Goal: Find specific page/section: Find specific page/section

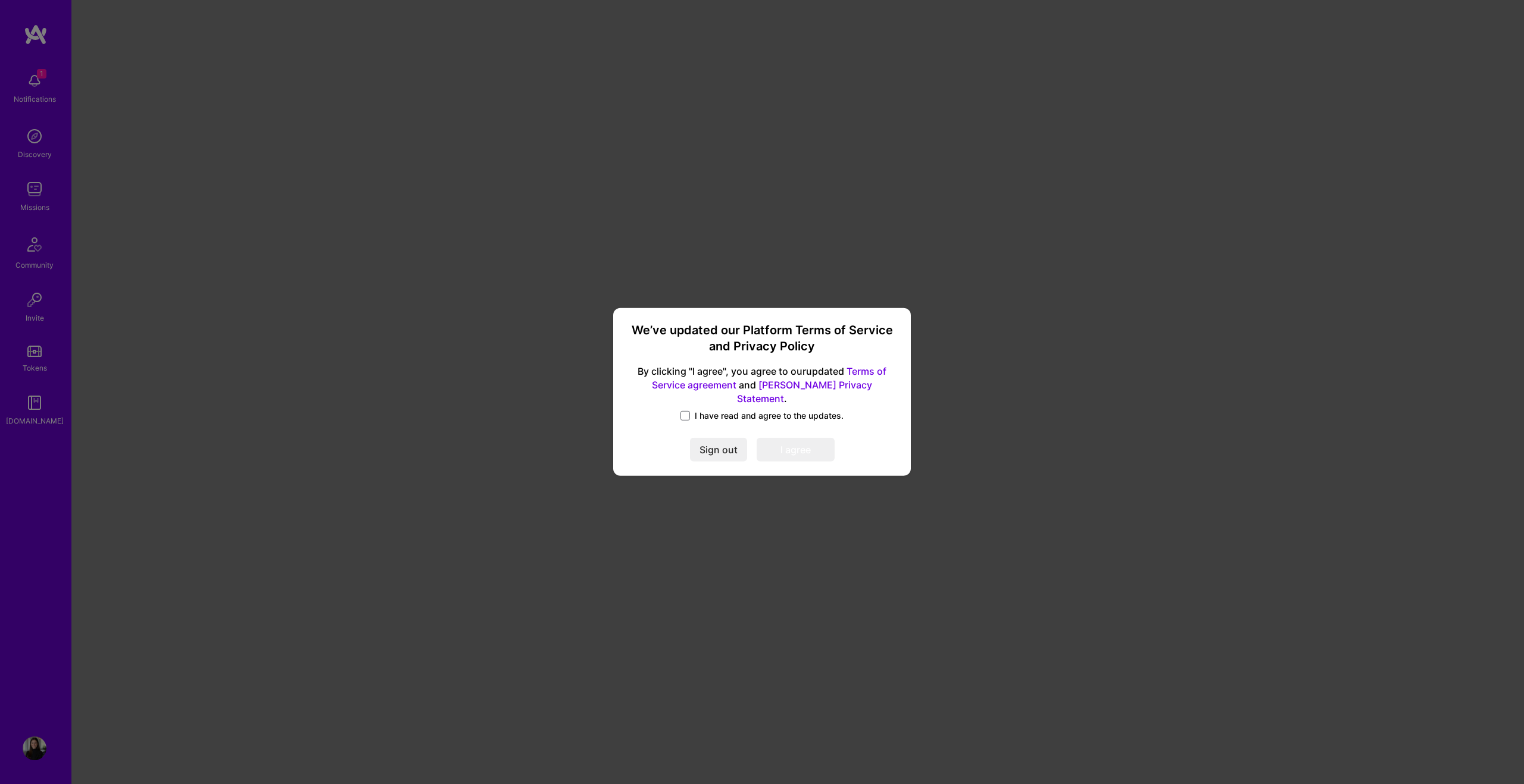
click at [700, 410] on span "I have read and agree to the updates." at bounding box center [769, 415] width 149 height 12
click at [0, 0] on input "I have read and agree to the updates." at bounding box center [0, 0] width 0 height 0
click at [788, 439] on button "I agree" at bounding box center [795, 450] width 78 height 24
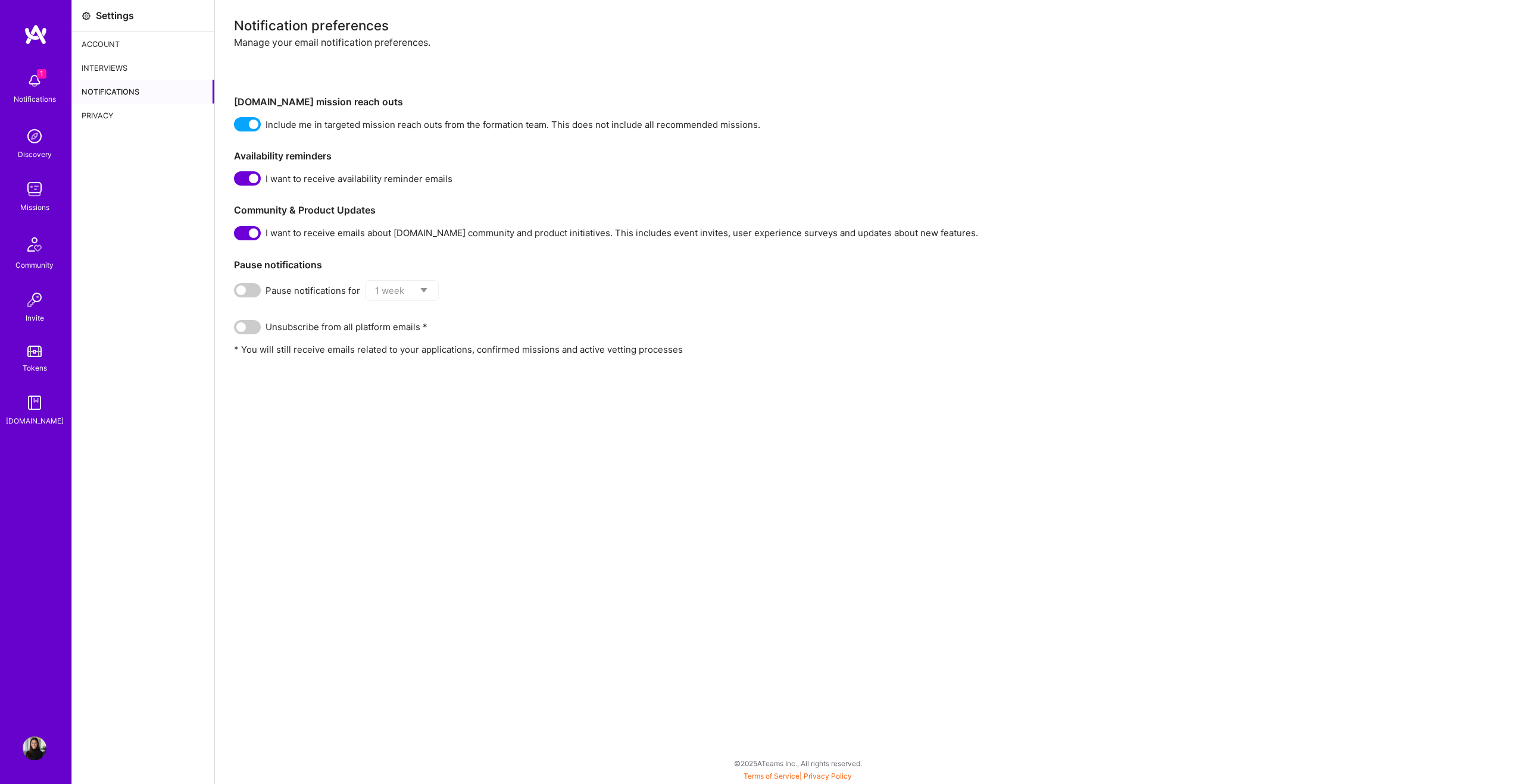
click at [48, 77] on div "1 Notifications" at bounding box center [34, 87] width 73 height 41
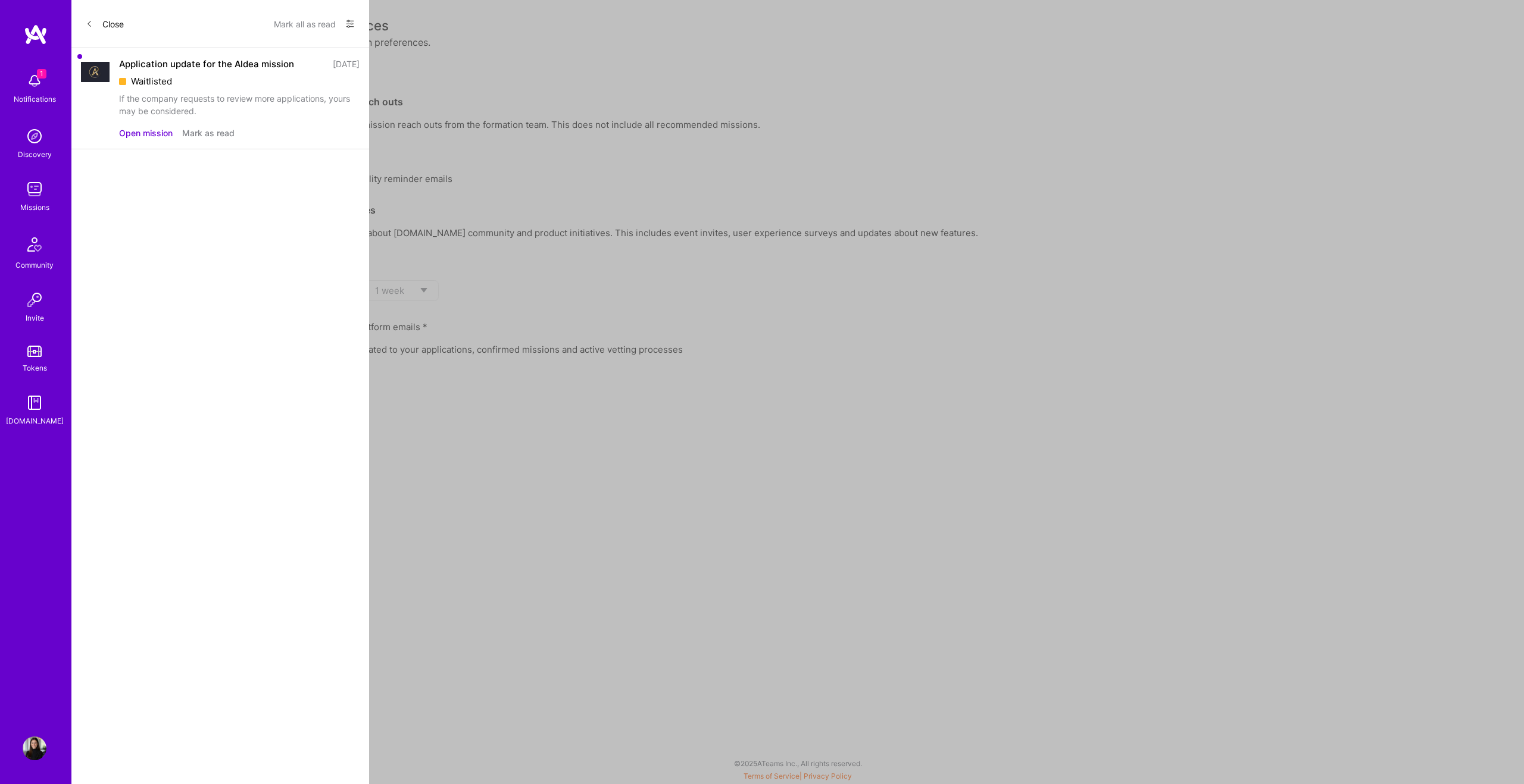
click at [150, 134] on button "Open mission" at bounding box center [146, 133] width 53 height 13
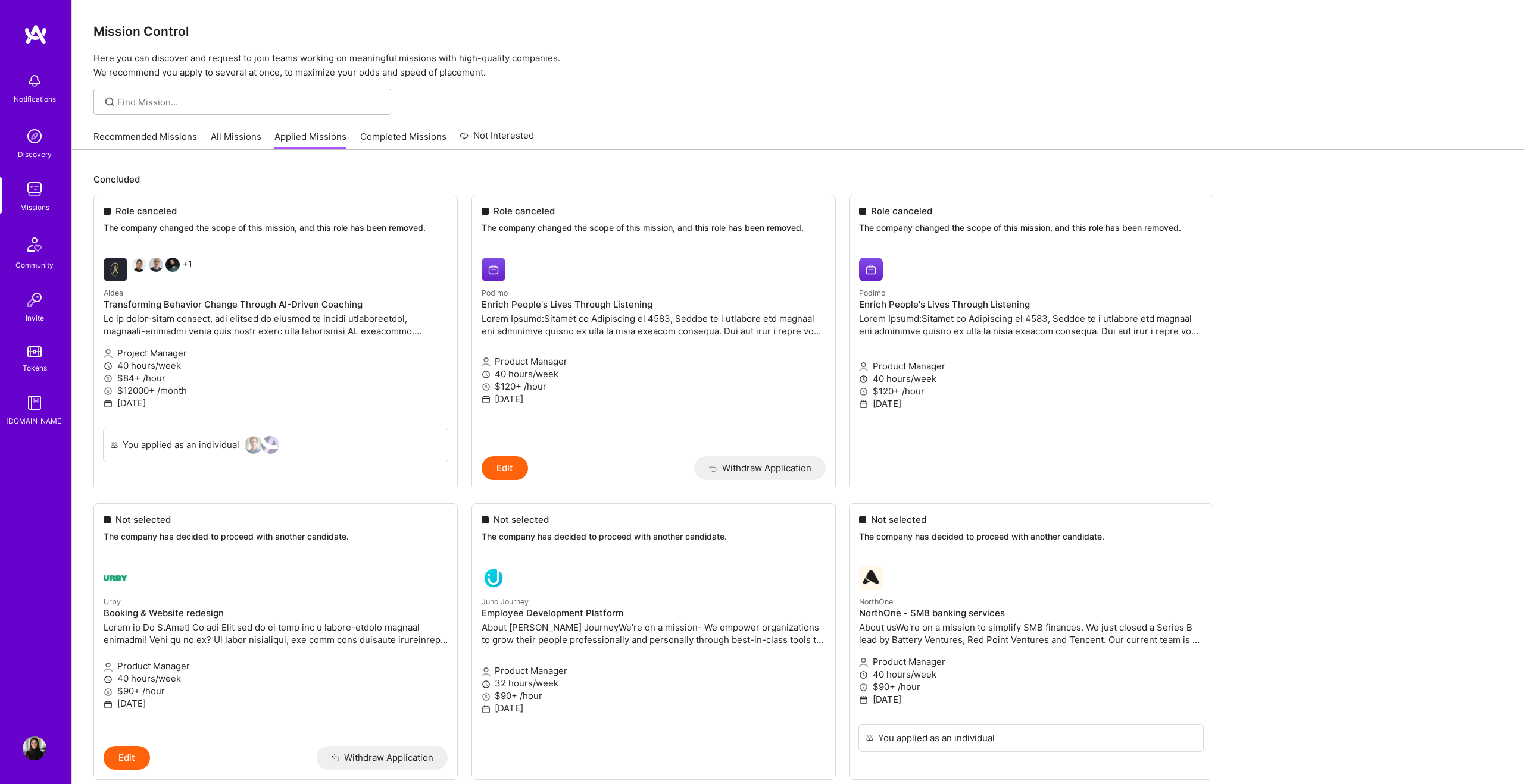
click at [31, 746] on img at bounding box center [35, 748] width 24 height 24
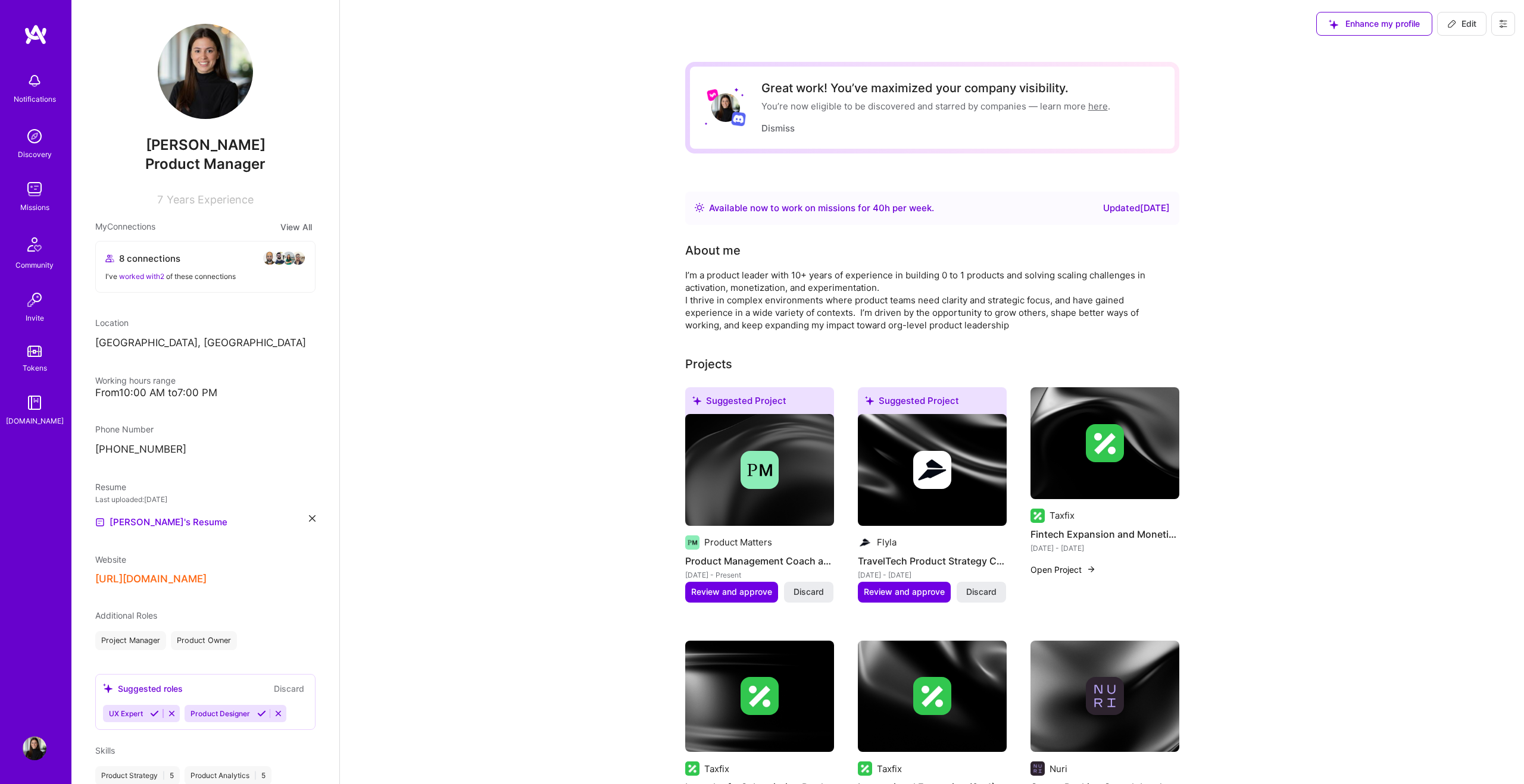
click at [29, 146] on img at bounding box center [35, 137] width 24 height 24
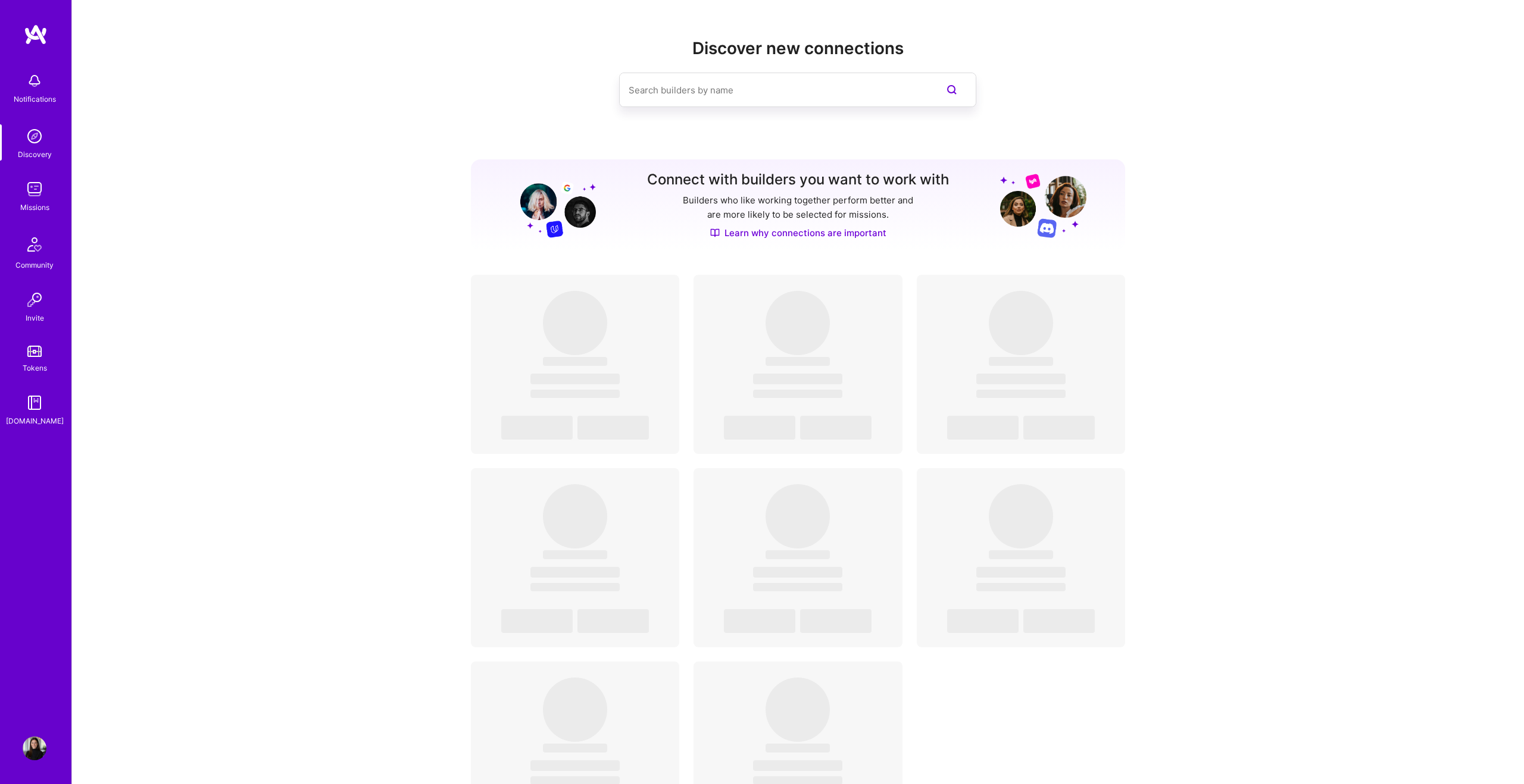
click at [41, 87] on img at bounding box center [35, 81] width 24 height 24
click at [43, 190] on img at bounding box center [35, 189] width 24 height 24
